Goal: Task Accomplishment & Management: Complete application form

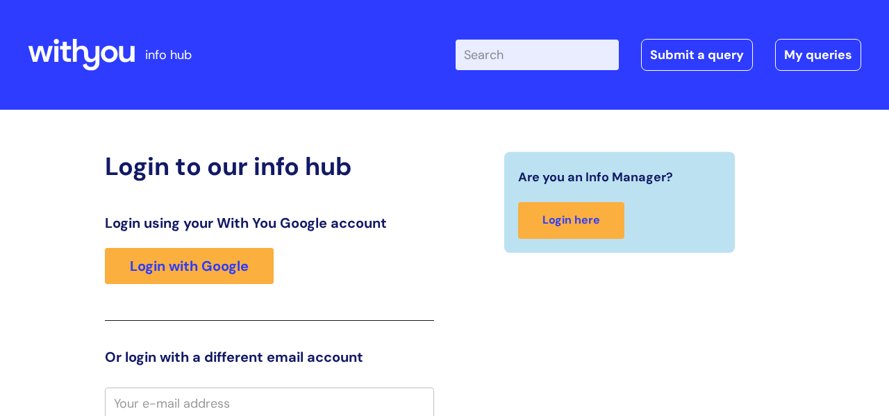
scroll to position [3, 0]
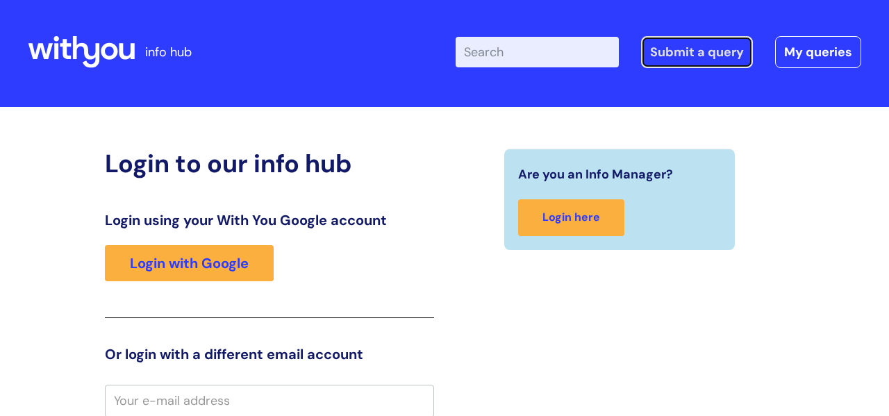
click at [699, 54] on link "Submit a query" at bounding box center [697, 52] width 112 height 32
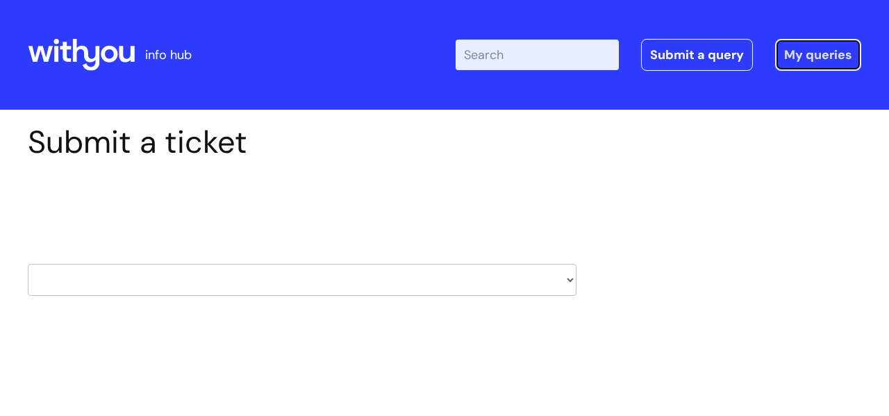
click at [838, 48] on link "My queries" at bounding box center [818, 55] width 86 height 32
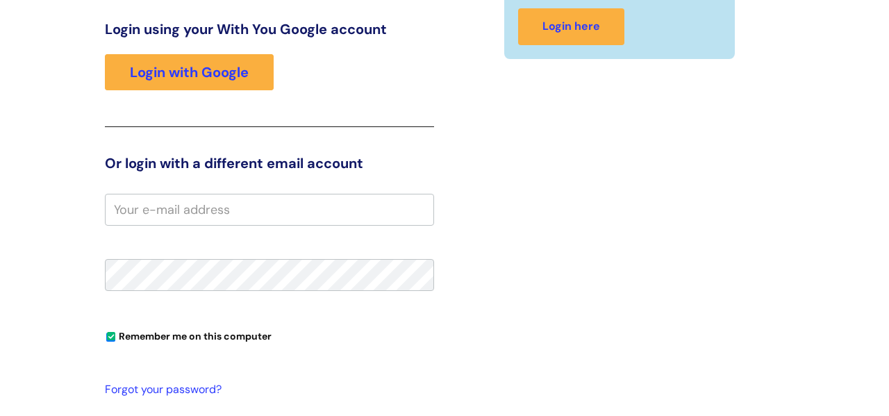
scroll to position [229, 0]
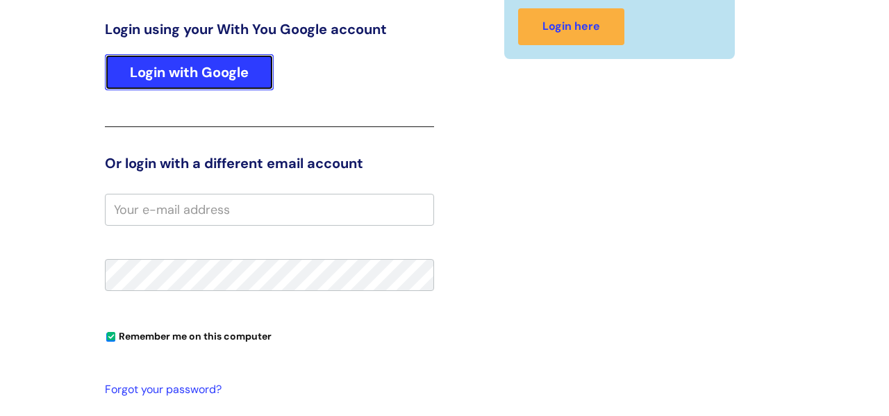
click at [149, 57] on link "Login with Google" at bounding box center [189, 72] width 169 height 36
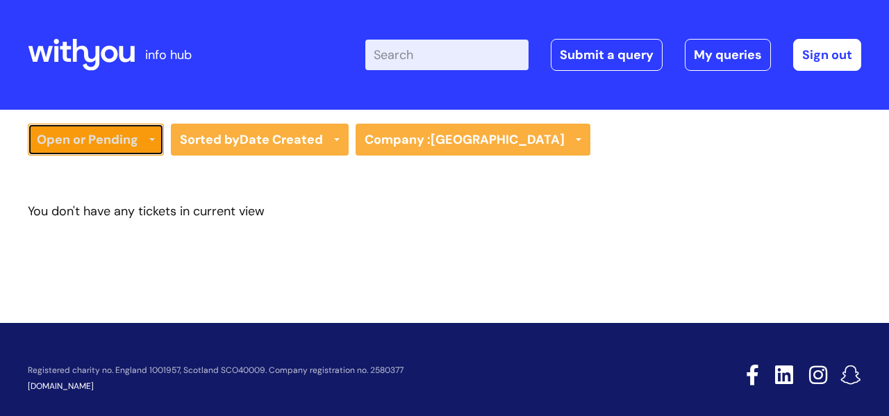
click at [137, 144] on link "Open or Pending" at bounding box center [96, 140] width 136 height 32
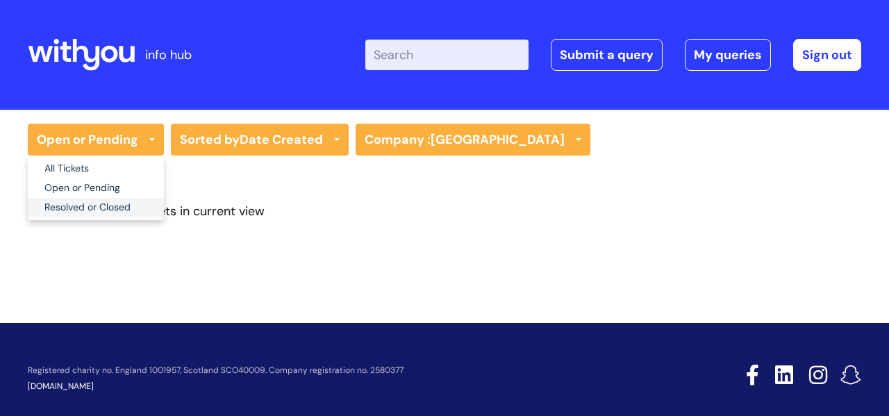
click at [101, 206] on link "Resolved or Closed" at bounding box center [96, 207] width 136 height 19
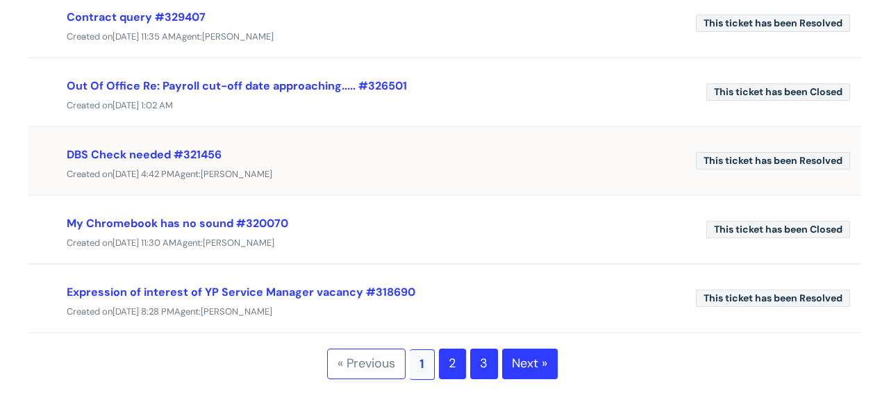
scroll to position [579, 0]
click at [450, 369] on link "2" at bounding box center [452, 363] width 27 height 31
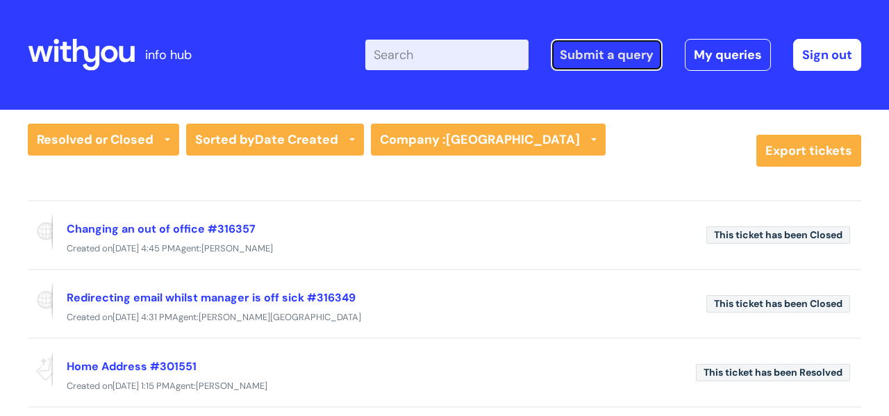
click at [597, 56] on link "Submit a query" at bounding box center [607, 55] width 112 height 32
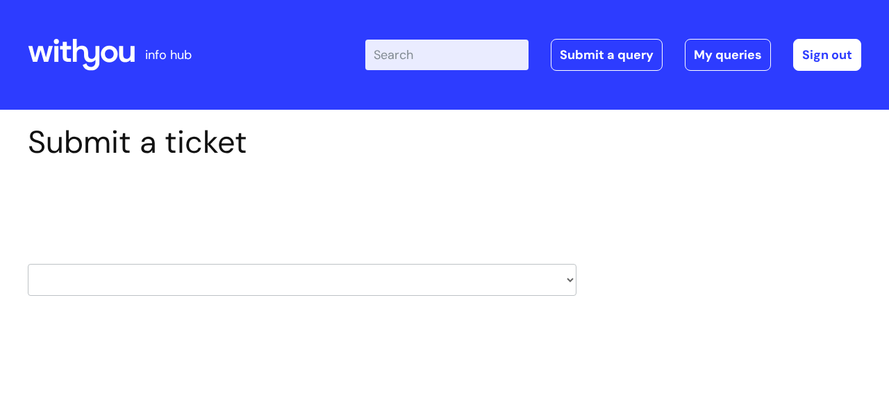
click at [570, 280] on select "HR / People IT and Support Clinical Drug Alerts Finance Accounts Data Support T…" at bounding box center [302, 280] width 549 height 32
select select "it_and_support"
click at [28, 264] on select "HR / People IT and Support Clinical Drug Alerts Finance Accounts Data Support T…" at bounding box center [302, 280] width 549 height 32
select select "80004157224"
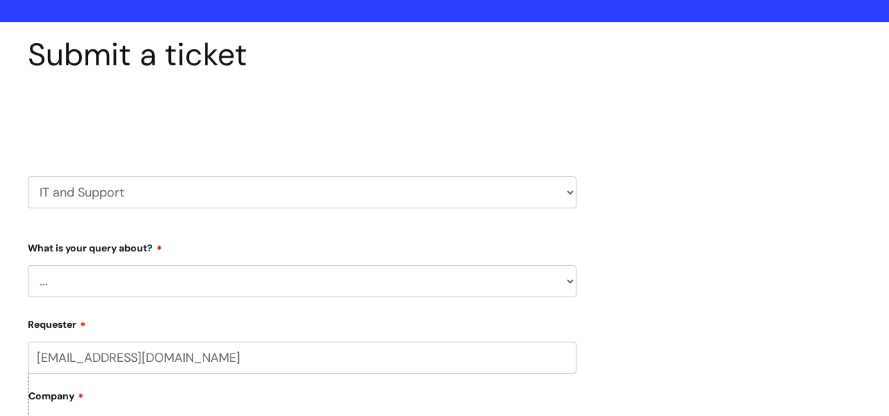
scroll to position [92, 0]
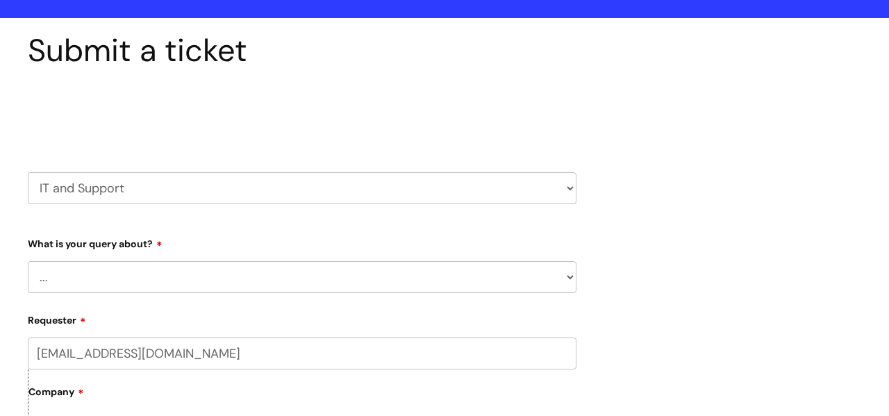
click at [183, 288] on select "... Mobile Phone Reset & MFA Accounts, Starters and Leavers IT Hardware issue I…" at bounding box center [302, 277] width 549 height 32
click at [28, 261] on select "... Mobile Phone Reset & MFA Accounts, Starters and Leavers IT Hardware issue I…" at bounding box center [302, 277] width 549 height 32
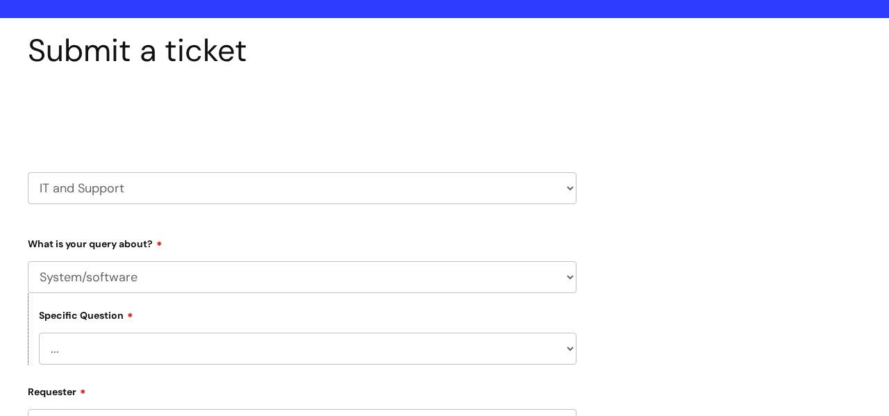
click at [152, 360] on select "... Halo PCMIS Iaptus NHS Email CJSM Email Mitel Another System Google (Workspa…" at bounding box center [308, 349] width 538 height 32
click at [175, 355] on select "... Halo PCMIS Iaptus NHS Email CJSM Email Mitel Another System Google (Workspa…" at bounding box center [308, 349] width 538 height 32
click at [183, 277] on select "... Mobile Phone Reset & MFA Accounts, Starters and Leavers IT Hardware issue I…" at bounding box center [302, 277] width 549 height 32
select select "Accounts, Starters and Leavers"
click at [28, 261] on select "... Mobile Phone Reset & MFA Accounts, Starters and Leavers IT Hardware issue I…" at bounding box center [302, 277] width 549 height 32
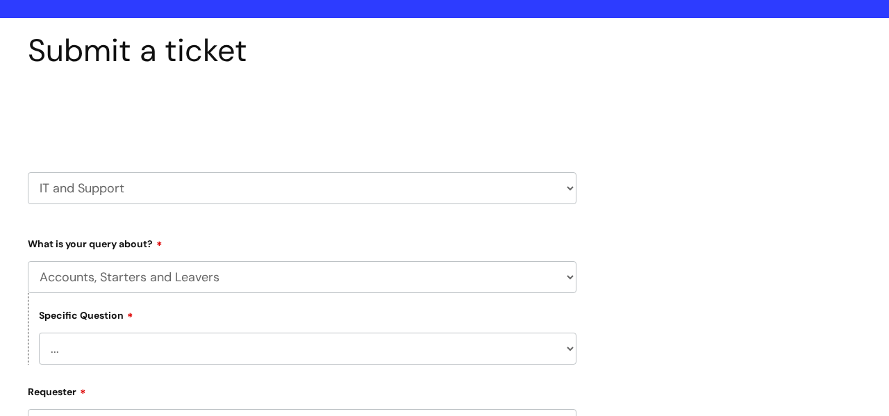
click at [154, 347] on select "... I have a new starter I have a leaver I need to make a change to an account …" at bounding box center [308, 349] width 538 height 32
select select "I need to make a change to an account"
click at [39, 333] on select "... I have a new starter I have a leaver I need to make a change to an account …" at bounding box center [308, 349] width 538 height 32
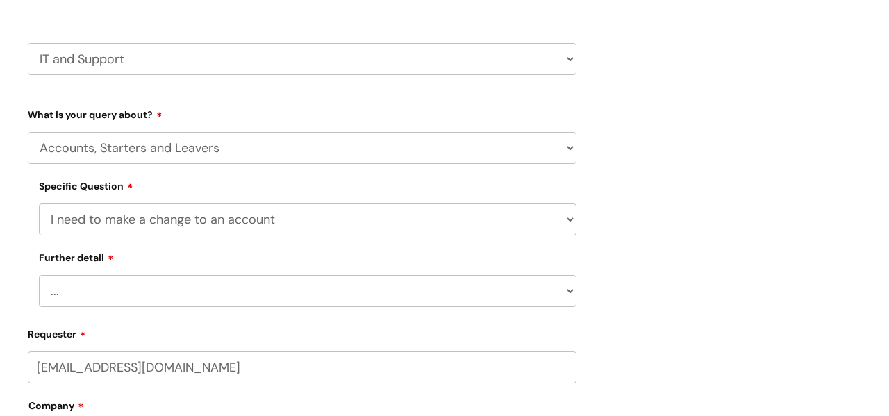
scroll to position [223, 0]
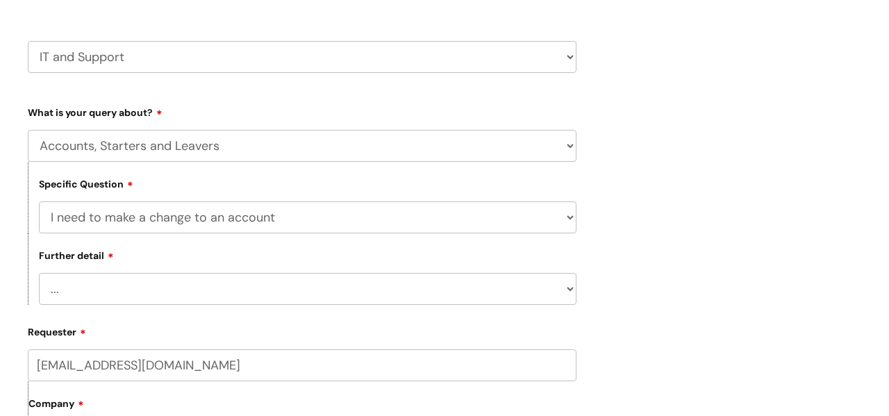
click at [148, 288] on select "... I need to amend the name, details or access of an account I need to reinsta…" at bounding box center [308, 289] width 538 height 32
click at [167, 215] on select "... I have a new starter I have a leaver I need to make a change to an account …" at bounding box center [308, 217] width 538 height 32
click at [156, 149] on select "... Mobile Phone Reset & MFA Accounts, Starters and Leavers IT Hardware issue I…" at bounding box center [302, 146] width 549 height 32
click at [159, 60] on select "HR / People IT and Support Clinical Drug Alerts Finance Accounts Data Support T…" at bounding box center [302, 57] width 549 height 32
select select "systems"
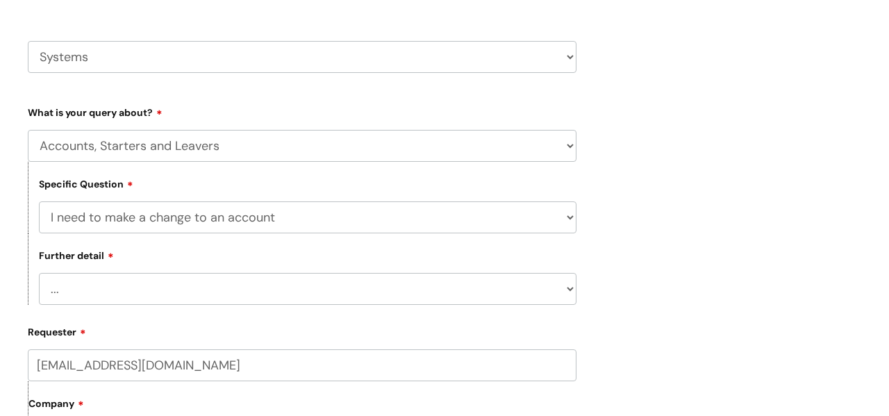
click at [28, 41] on select "HR / People IT and Support Clinical Drug Alerts Finance Accounts Data Support T…" at bounding box center [302, 57] width 549 height 32
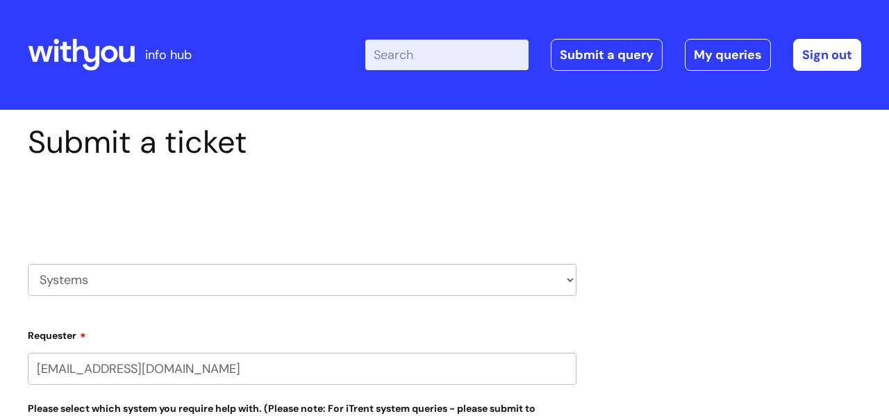
select select "80004157224"
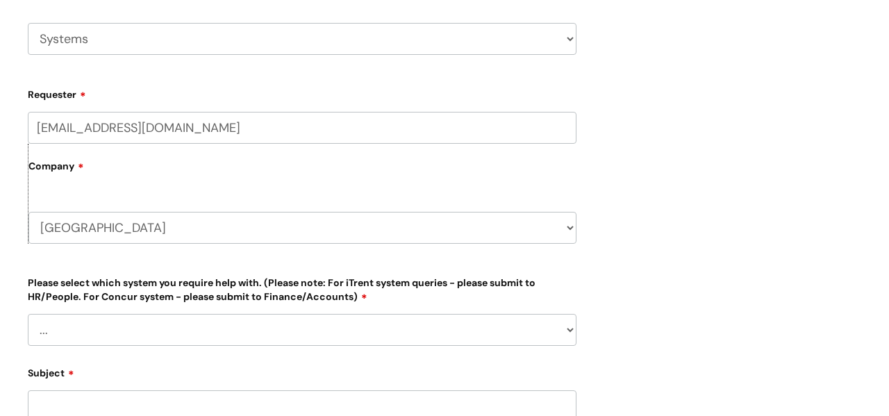
scroll to position [192, 0]
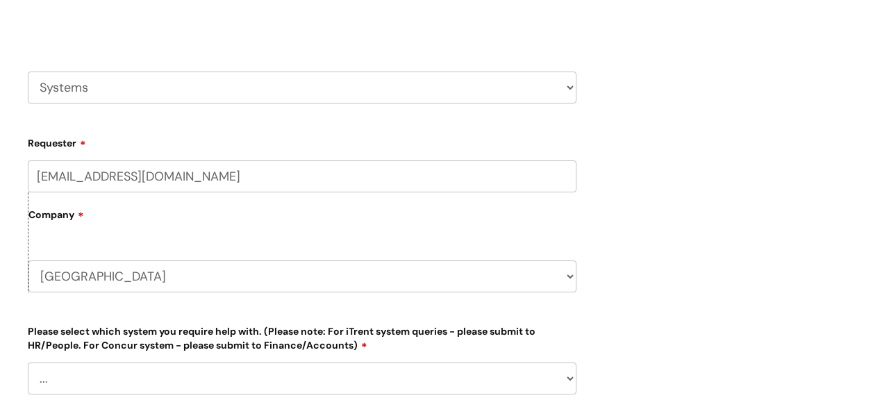
click at [124, 92] on select "HR / People IT and Support Clinical Drug Alerts Finance Accounts Data Support T…" at bounding box center [302, 88] width 549 height 32
select select "hr_/_people"
click at [28, 72] on select "HR / People IT and Support Clinical Drug Alerts Finance Accounts Data Support T…" at bounding box center [302, 88] width 549 height 32
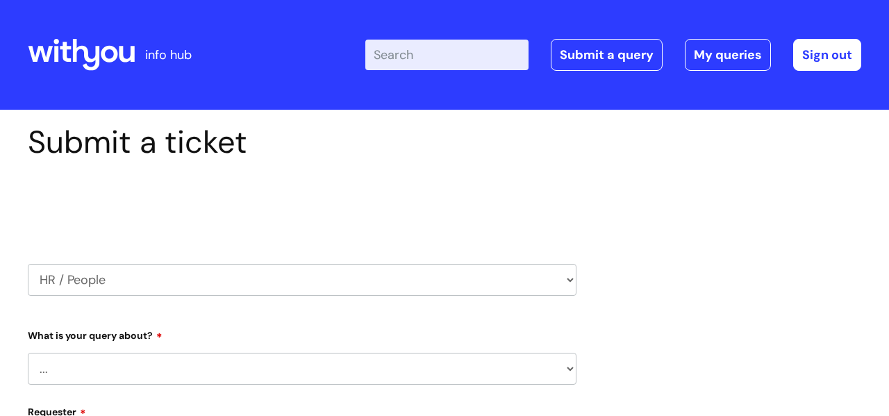
select select "80004157224"
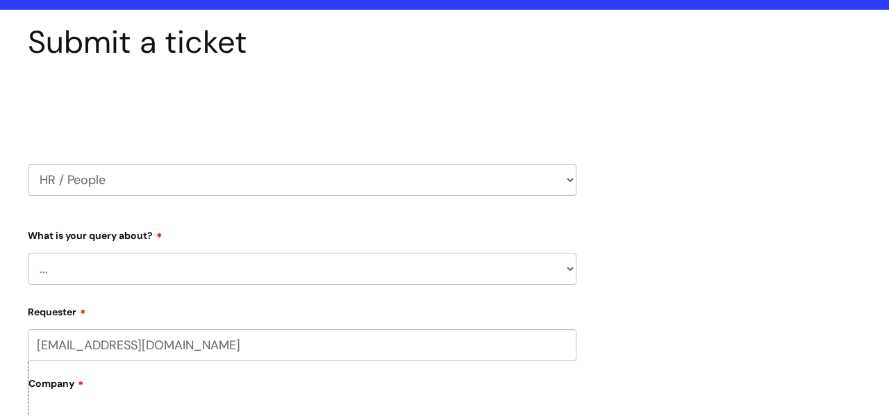
scroll to position [132, 0]
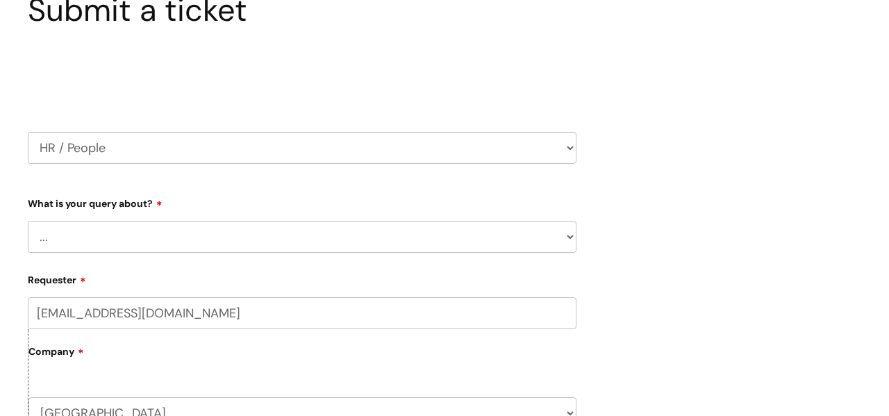
click at [168, 232] on select "... Absence Query Holiday Query Employee change request General HR Query iTrent…" at bounding box center [302, 237] width 549 height 32
click at [191, 241] on select "... Absence Query Holiday Query Employee change request General HR Query iTrent…" at bounding box center [302, 237] width 549 height 32
select select "iTrent"
click at [28, 221] on select "... Absence Query Holiday Query Employee change request General HR Query iTrent…" at bounding box center [302, 237] width 549 height 32
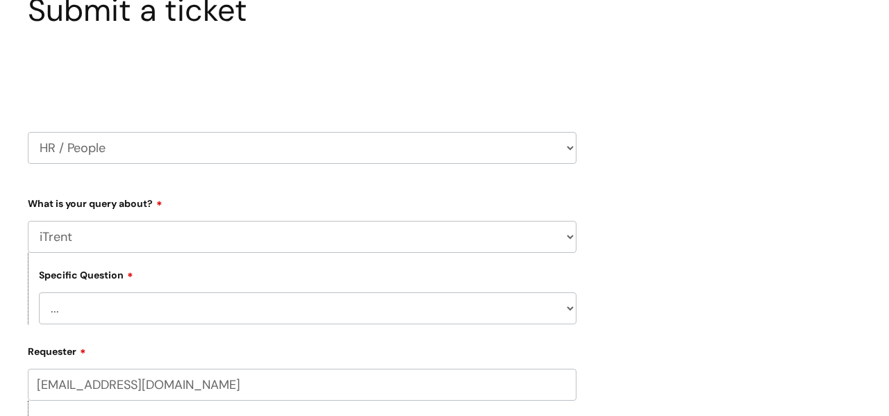
click at [122, 306] on select "... I can’t log in to iTrent I need to change someone’s line manager Issue with…" at bounding box center [308, 308] width 538 height 32
select select "I need to change someone’s line manager"
click at [39, 292] on select "... I can’t log in to iTrent I need to change someone’s line manager Issue with…" at bounding box center [308, 308] width 538 height 32
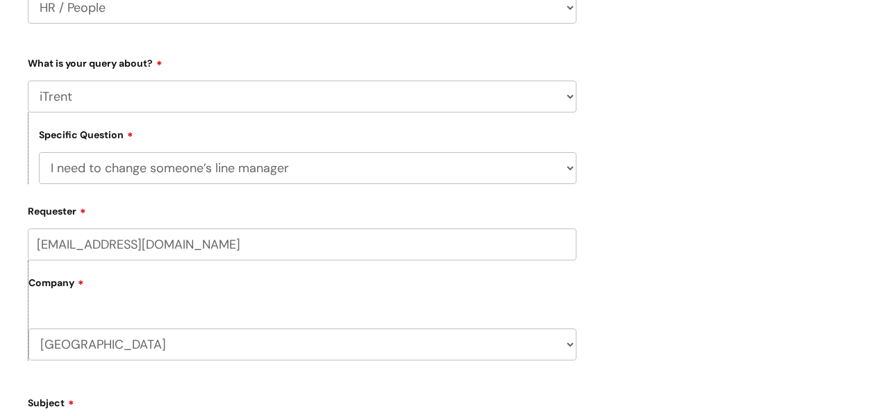
scroll to position [274, 0]
click at [63, 242] on input "emm.chant@wearewithyou.org.uk" at bounding box center [302, 242] width 549 height 32
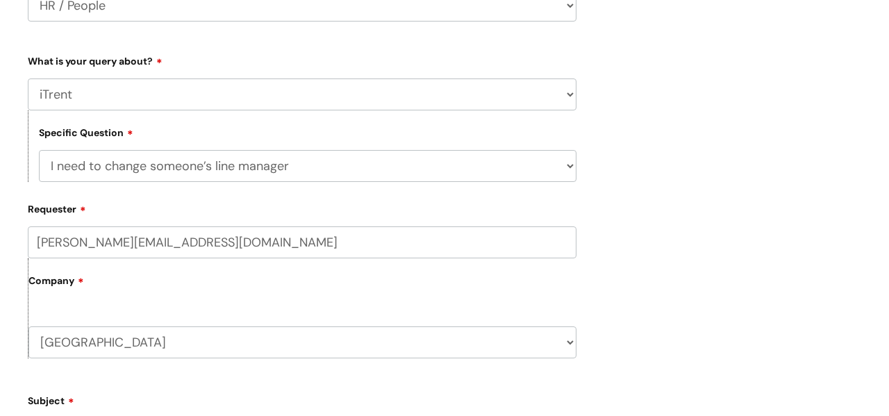
type input "emma.chant@wearewithyou.org.uk"
click at [154, 288] on label "Company" at bounding box center [302, 285] width 548 height 31
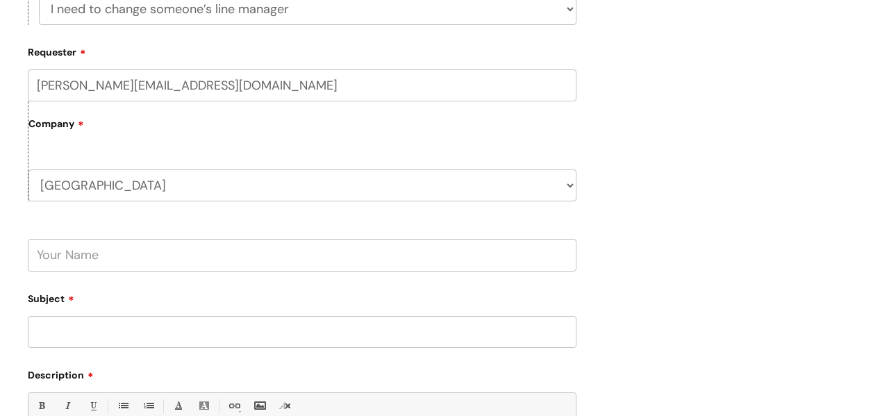
scroll to position [443, 0]
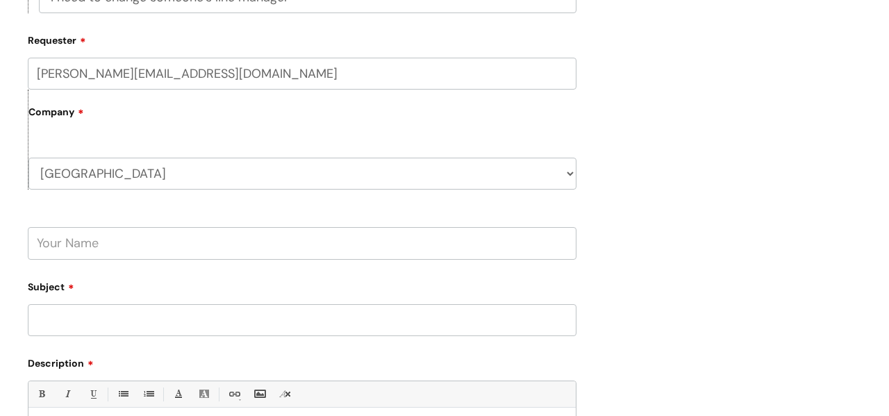
click at [173, 249] on input "text" at bounding box center [302, 243] width 549 height 32
type input "[PERSON_NAME]"
click at [110, 312] on input "Subject" at bounding box center [302, 320] width 549 height 32
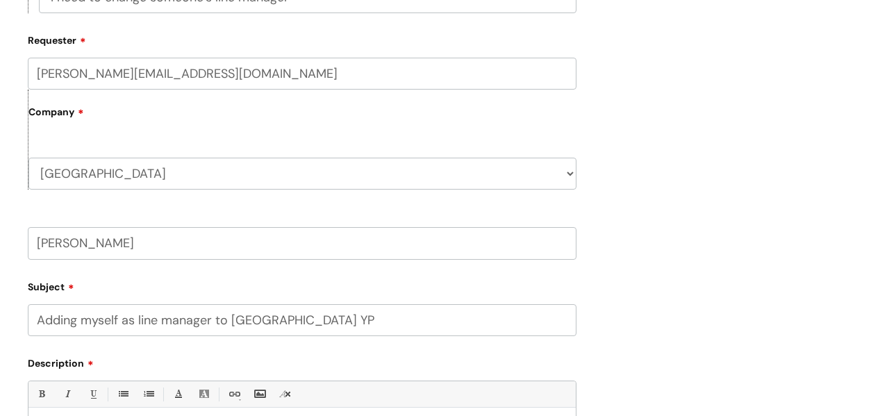
click at [226, 320] on input "Adding myself as line manager to Shropshire YP" at bounding box center [302, 320] width 549 height 32
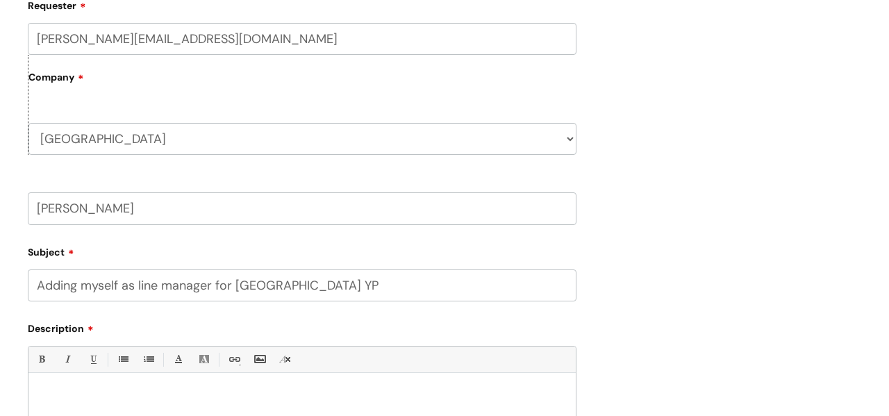
scroll to position [611, 0]
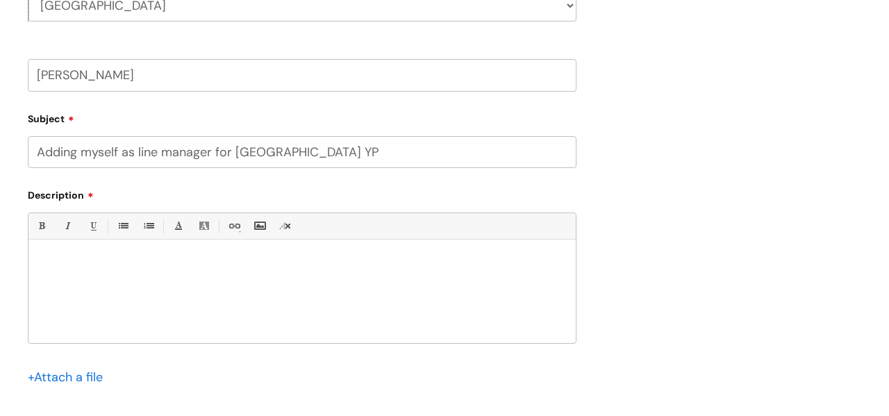
type input "Adding myself as line manager for Shropshire YP"
click at [213, 296] on div at bounding box center [301, 295] width 547 height 96
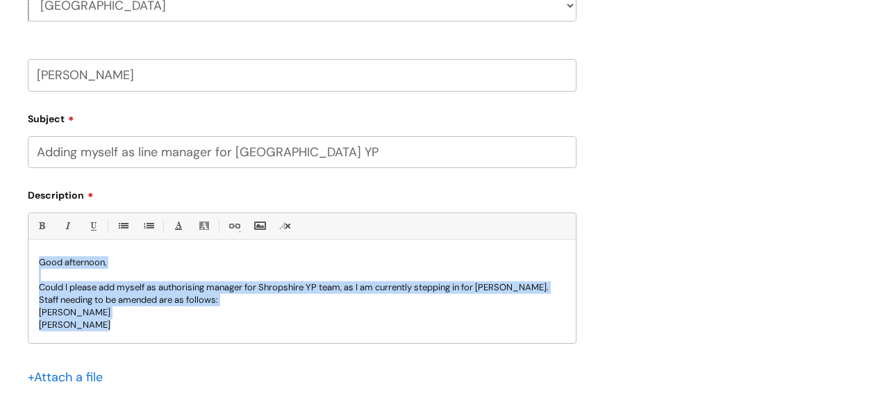
scroll to position [0, 0]
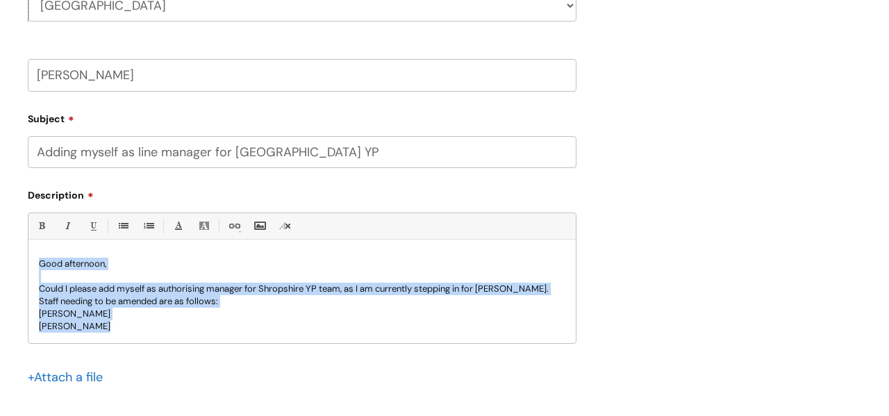
drag, startPoint x: 139, startPoint y: 326, endPoint x: 14, endPoint y: 240, distance: 151.8
click at [14, 240] on div "Submit a ticket Select issue type HR / People IT and Support Clinical Drug Aler…" at bounding box center [444, 15] width 889 height 1035
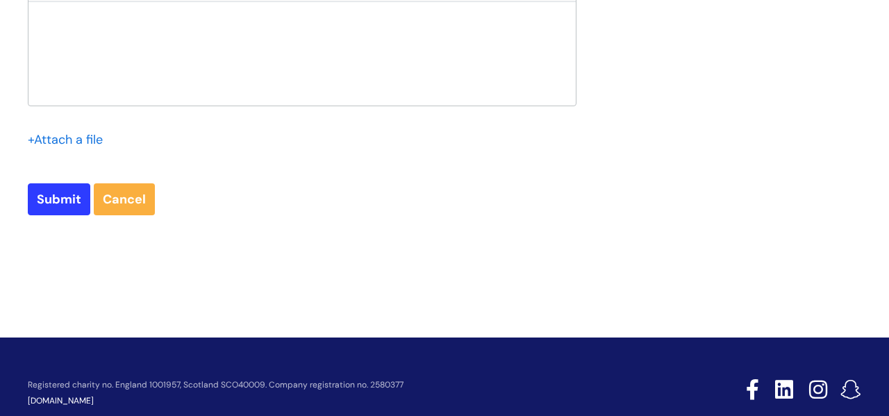
scroll to position [879, 0]
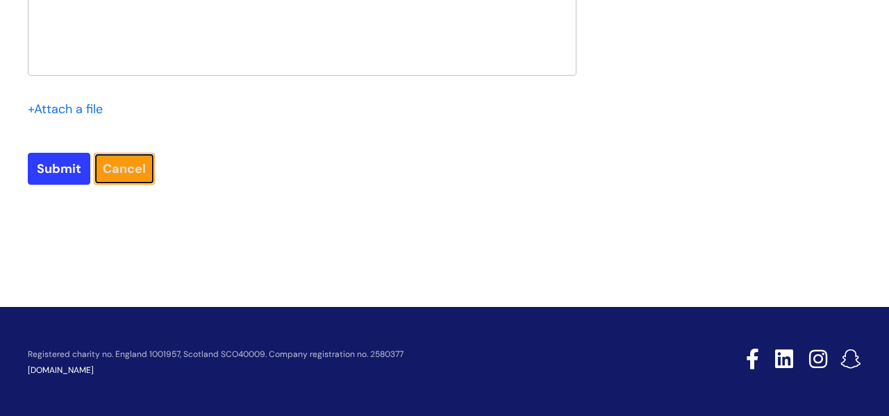
click at [110, 166] on link "Cancel" at bounding box center [124, 169] width 61 height 32
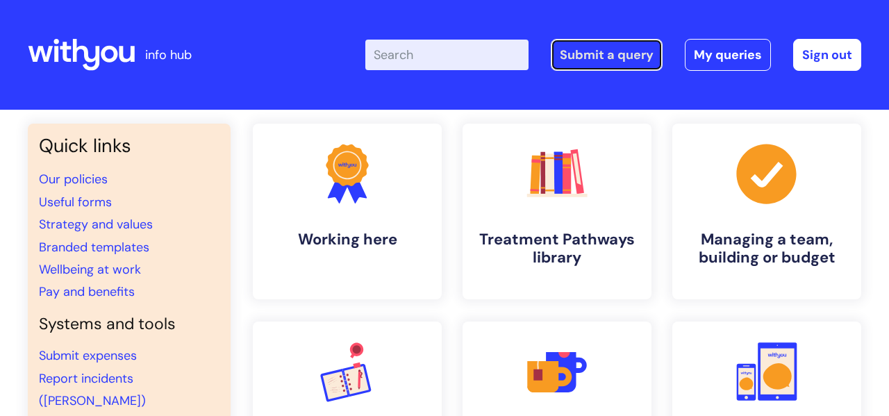
click at [590, 55] on link "Submit a query" at bounding box center [607, 55] width 112 height 32
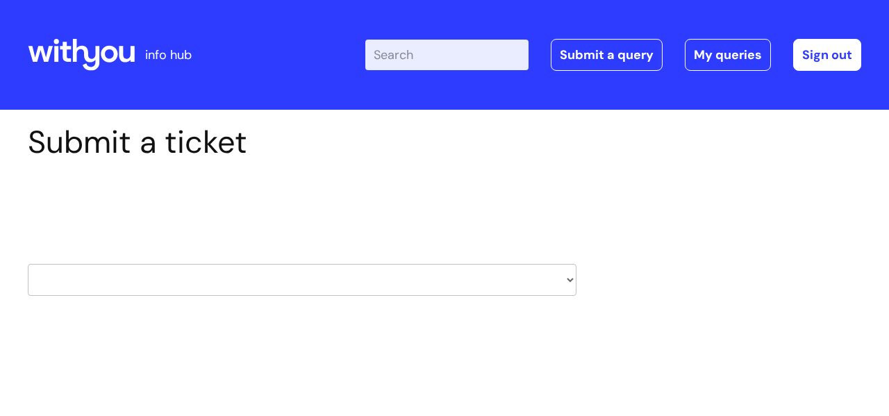
click at [128, 282] on select "HR / People IT and Support Clinical Drug Alerts Finance Accounts Data Support T…" at bounding box center [302, 280] width 549 height 32
select select "it_and_support"
click at [28, 264] on select "HR / People IT and Support Clinical Drug Alerts Finance Accounts Data Support T…" at bounding box center [302, 280] width 549 height 32
select select "80004157224"
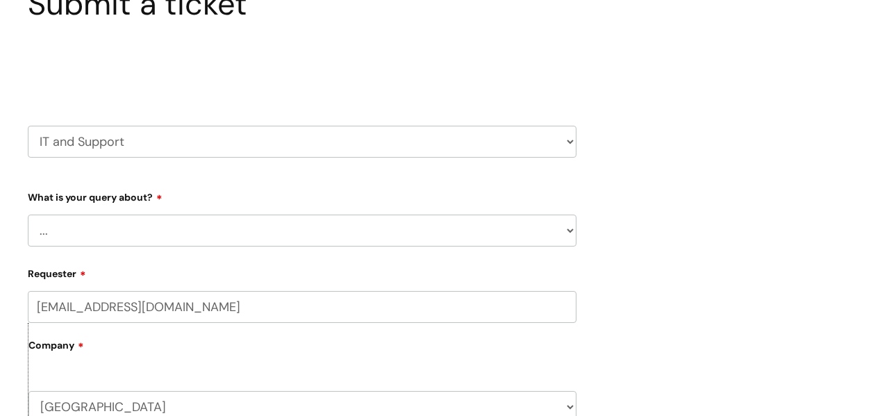
scroll to position [171, 0]
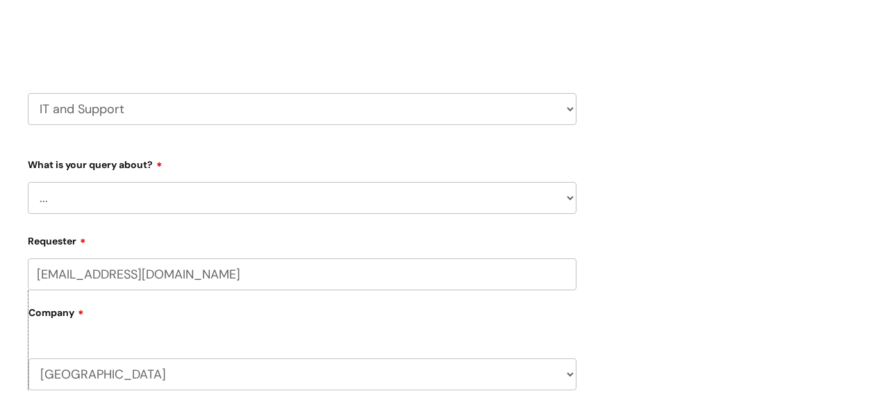
click at [298, 200] on select "... Mobile Phone Reset & MFA Accounts, Starters and Leavers IT Hardware issue I…" at bounding box center [302, 198] width 549 height 32
select select "Accounts, Starters and Leavers"
click at [28, 182] on select "... Mobile Phone Reset & MFA Accounts, Starters and Leavers IT Hardware issue I…" at bounding box center [302, 198] width 549 height 32
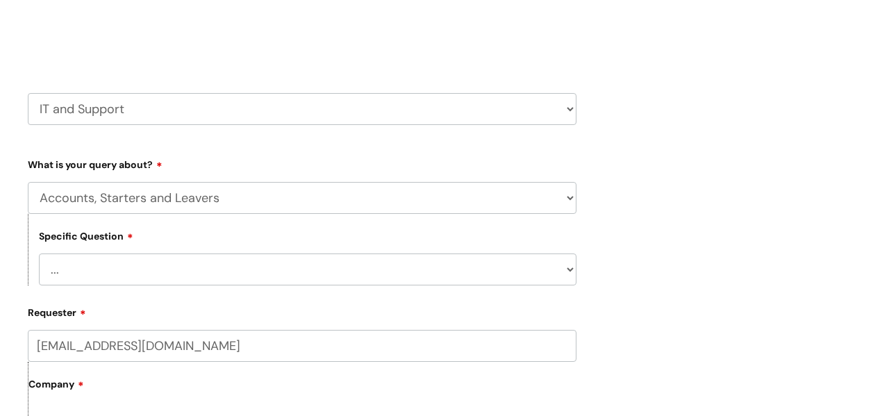
click at [240, 271] on select "... I have a new starter I have a leaver I need to make a change to an account …" at bounding box center [308, 270] width 538 height 32
select select "I have a question about a leaver"
click at [39, 254] on select "... I have a new starter I have a leaver I need to make a change to an account …" at bounding box center [308, 270] width 538 height 32
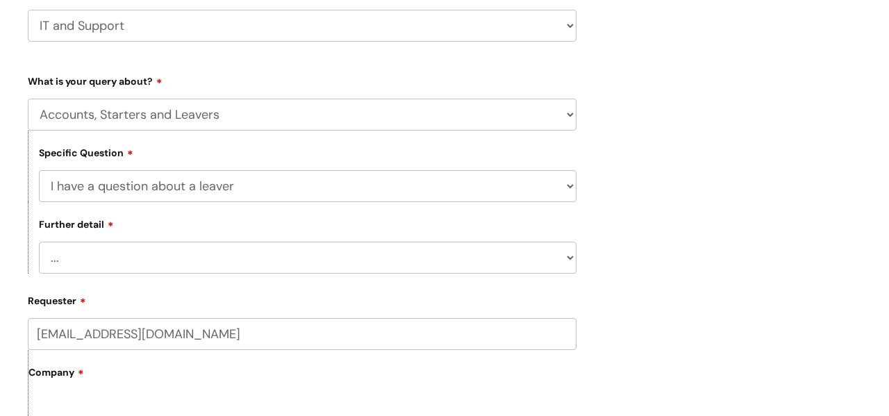
scroll to position [267, 0]
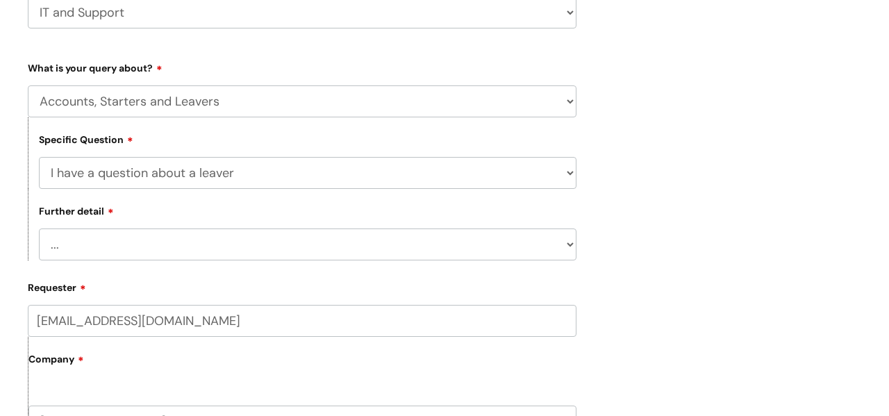
click at [212, 249] on select "... Where do I find a closure form What shall I do with their equipment" at bounding box center [308, 245] width 538 height 32
select select "What shall I do with their equipment"
click at [39, 229] on select "... Where do I find a closure form What shall I do with their equipment" at bounding box center [308, 245] width 538 height 32
click at [68, 320] on input "emm.chant@wearewithyou.org.uk" at bounding box center [302, 321] width 549 height 32
click at [65, 320] on input "emm.chant@wearewithyou.org.uk" at bounding box center [302, 321] width 549 height 32
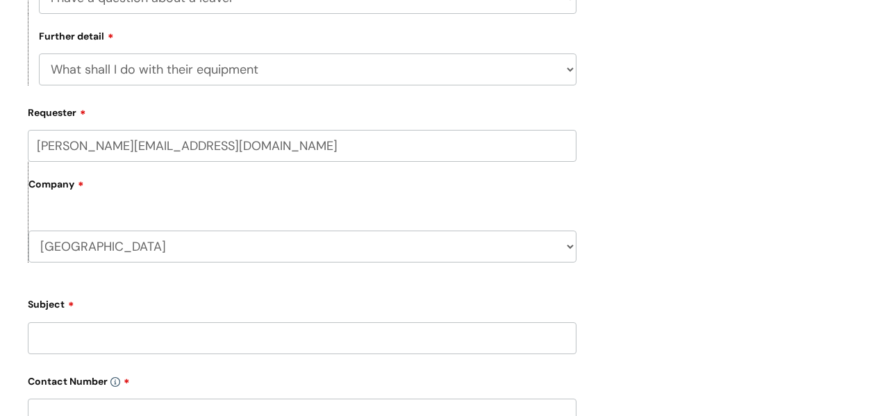
scroll to position [447, 0]
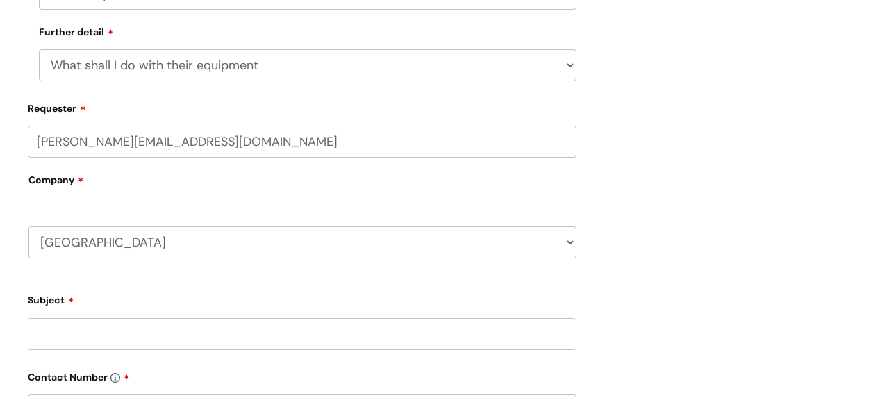
type input "emma.chant@wearewithyou.org.uk"
click at [175, 333] on input "Subject" at bounding box center [302, 334] width 549 height 32
click at [157, 318] on input "text" at bounding box center [302, 312] width 549 height 32
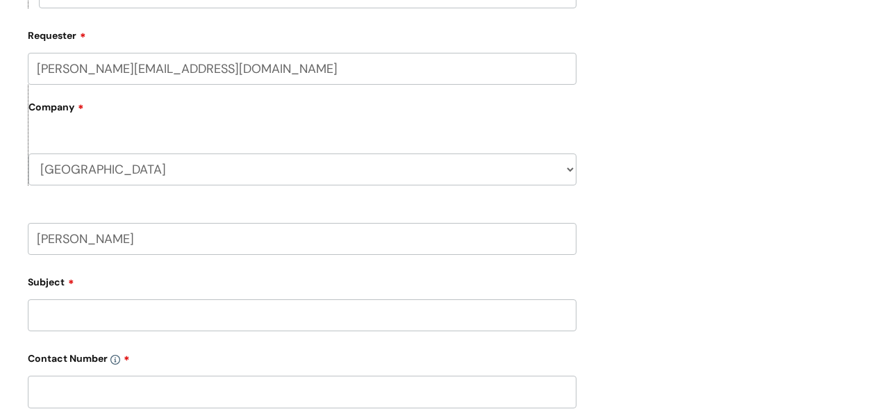
type input "Emma Chant"
click at [204, 308] on input "Subject" at bounding box center [302, 315] width 549 height 32
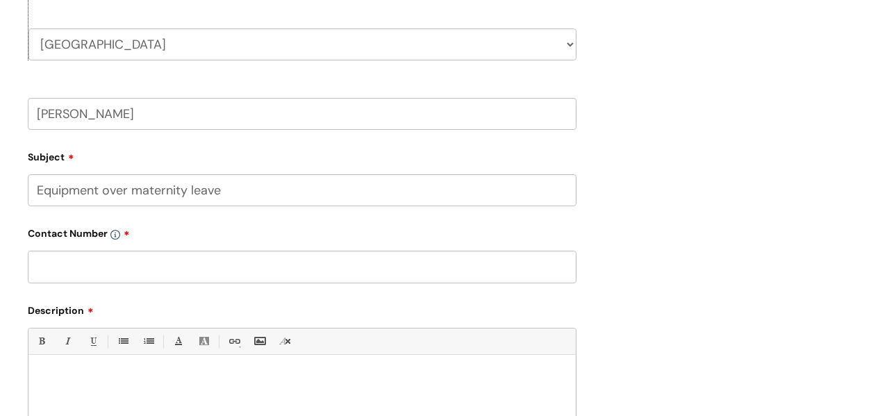
scroll to position [675, 0]
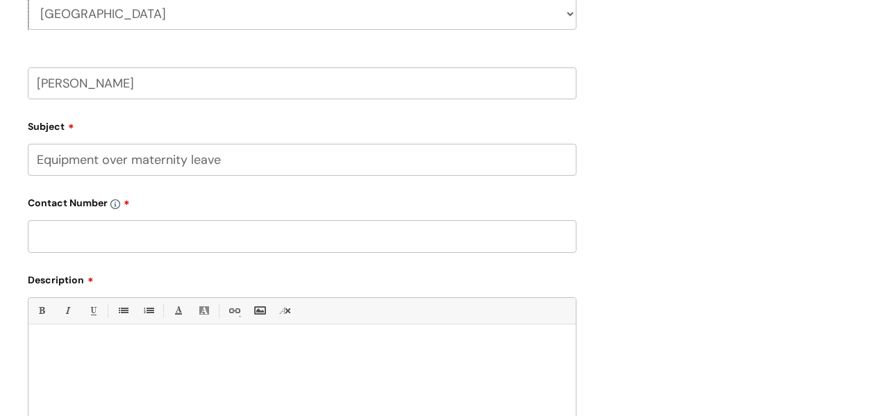
type input "Equipment over maternity leave"
click at [169, 231] on input "text" at bounding box center [302, 236] width 549 height 32
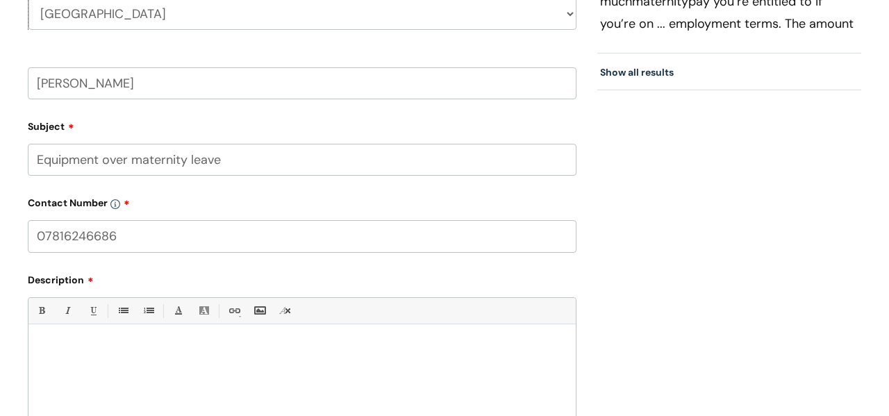
type input "07816246686"
click at [140, 360] on div at bounding box center [301, 379] width 547 height 96
click at [53, 348] on p "Goos afternoon," at bounding box center [302, 348] width 527 height 13
click at [60, 345] on p "Goos afternoon," at bounding box center [302, 348] width 527 height 13
click at [59, 369] on div "Good afternoon," at bounding box center [301, 379] width 547 height 96
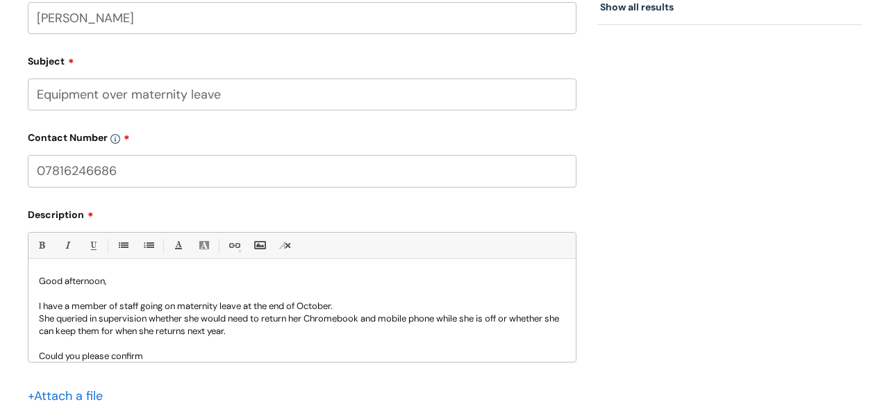
scroll to position [814, 0]
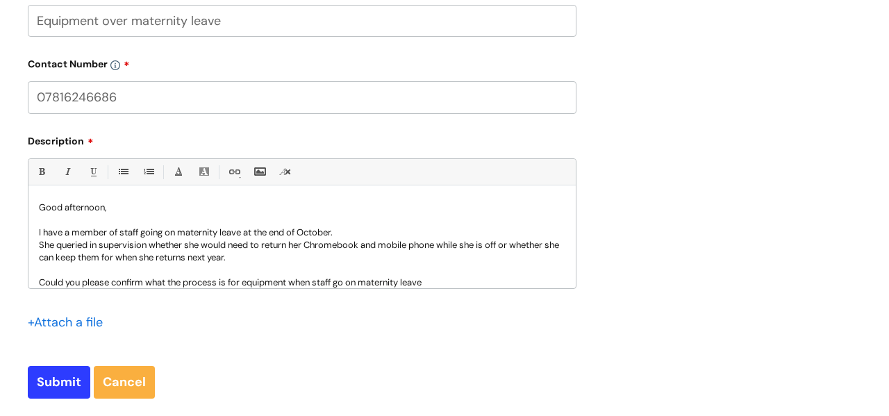
click at [113, 280] on p "Could you please confirm what the process is for equipment when staff go on mat…" at bounding box center [302, 282] width 527 height 13
click at [408, 279] on p "Could you confirm what the process is for equipment when staff go on maternity …" at bounding box center [302, 282] width 527 height 13
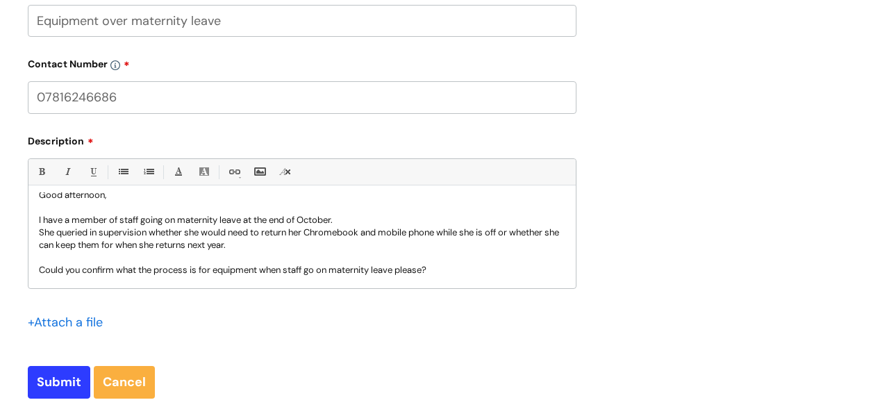
scroll to position [21, 0]
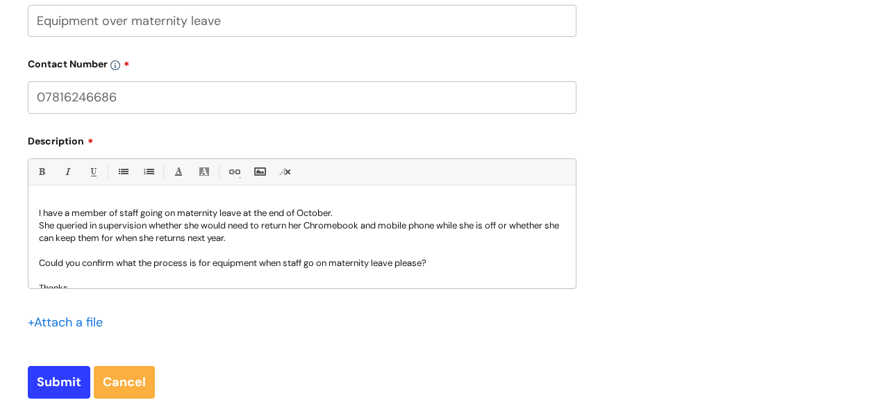
click at [329, 236] on p "She queried in supervision whether she would need to return her Chromebook and …" at bounding box center [302, 232] width 527 height 25
click at [67, 383] on input "Submit" at bounding box center [59, 382] width 63 height 32
type input "Please Wait..."
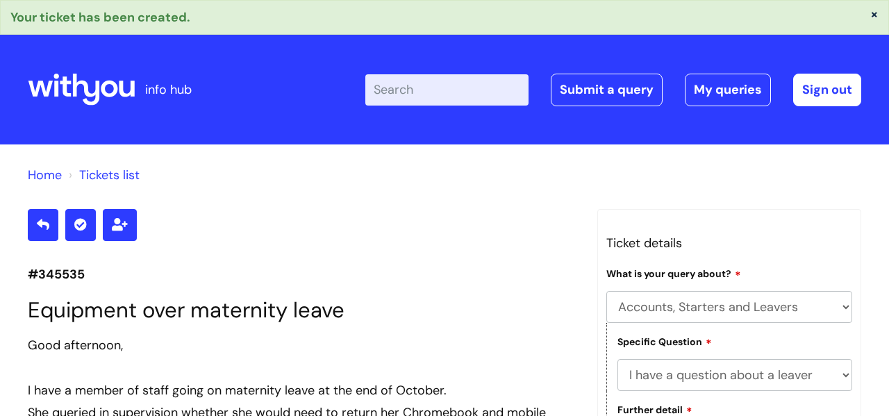
select select "Accounts, Starters and Leavers"
select select "I have a question about a leaver"
select select "What shall I do with their equipment"
click at [844, 93] on link "Sign out" at bounding box center [827, 90] width 68 height 32
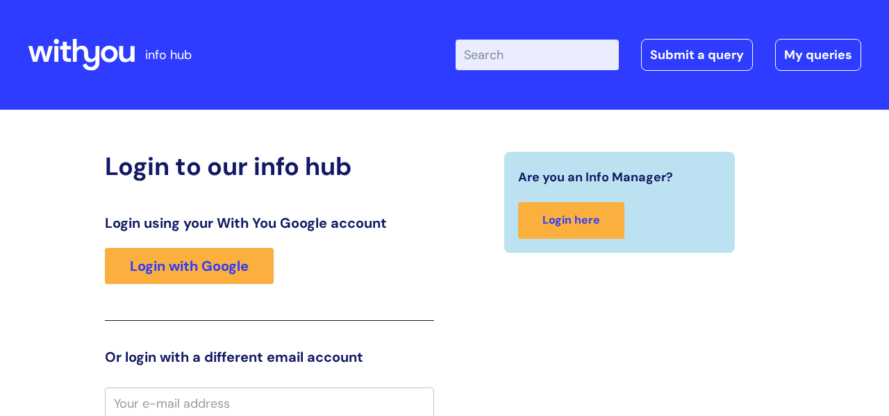
scroll to position [3, 0]
